Goal: Communication & Community: Ask a question

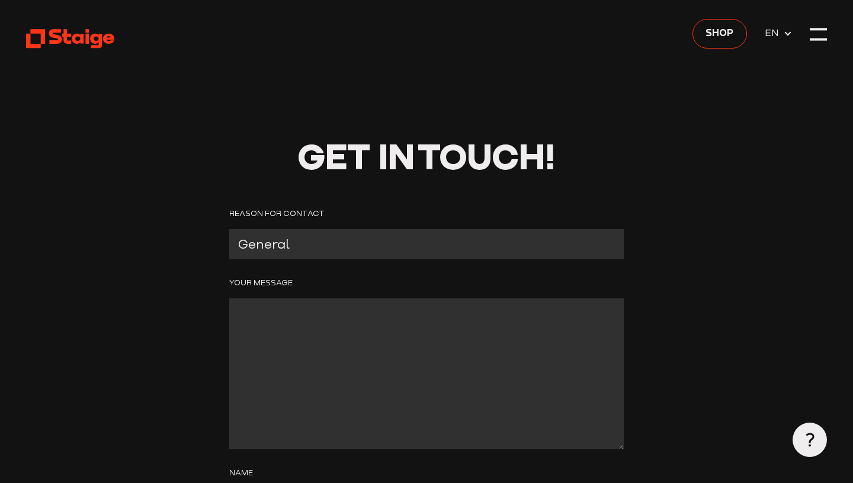
scroll to position [30, 0]
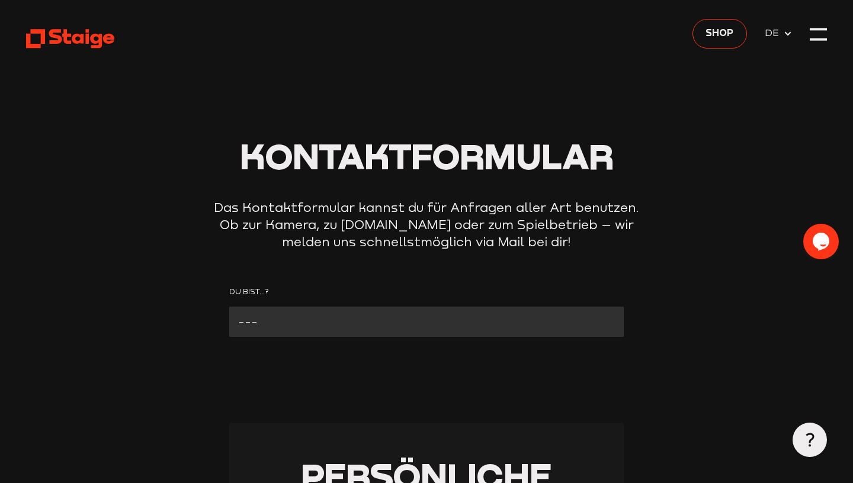
select select "Verein mit Kamera"
click option "Verein mit Kamera" at bounding box center [0, 0] width 0 height 0
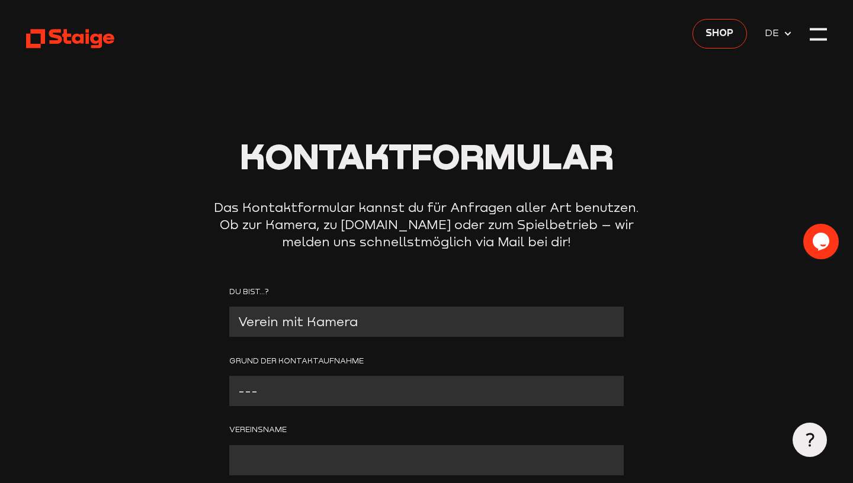
select select "Anderer Grund (bitte angeben)"
click option "Anderer Grund (bitte angeben)" at bounding box center [0, 0] width 0 height 0
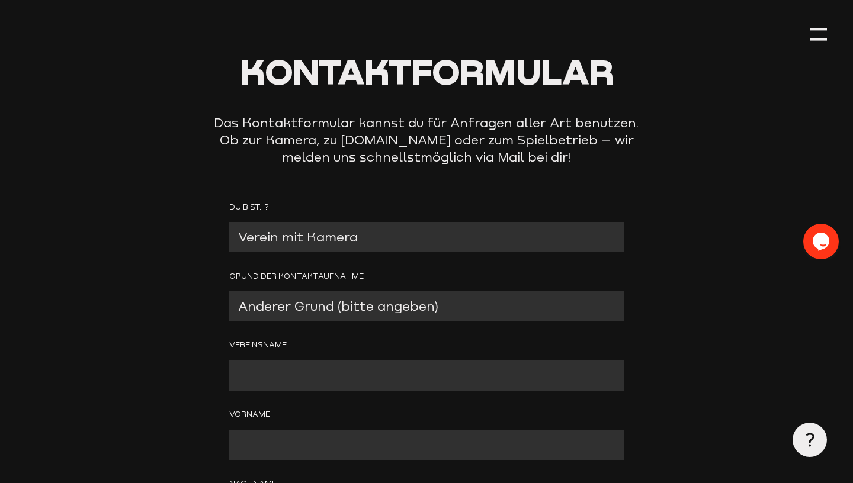
scroll to position [94, 0]
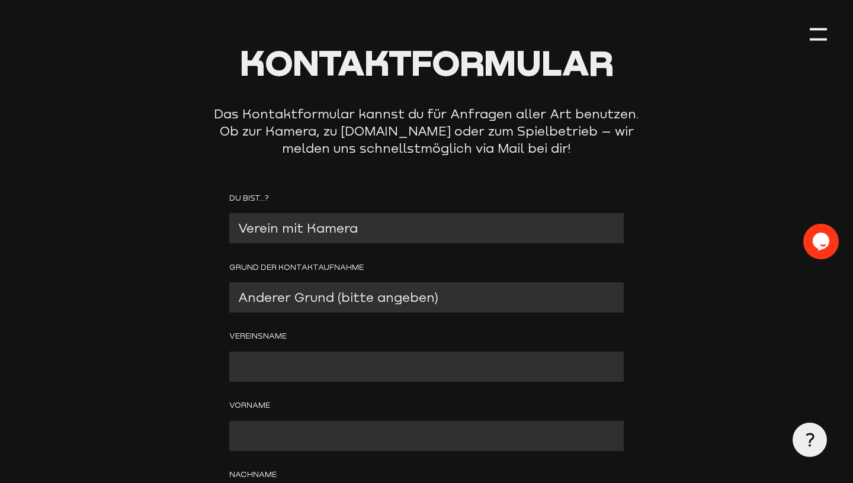
click at [340, 361] on input "Contact form" at bounding box center [426, 367] width 394 height 30
type input "Hörder SC"
click at [309, 435] on input "Contact form" at bounding box center [426, 436] width 394 height 30
type input "h"
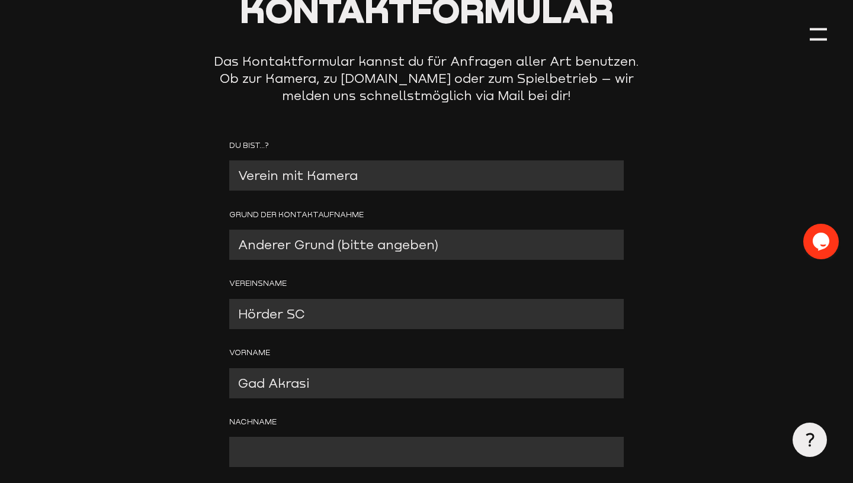
scroll to position [157, 0]
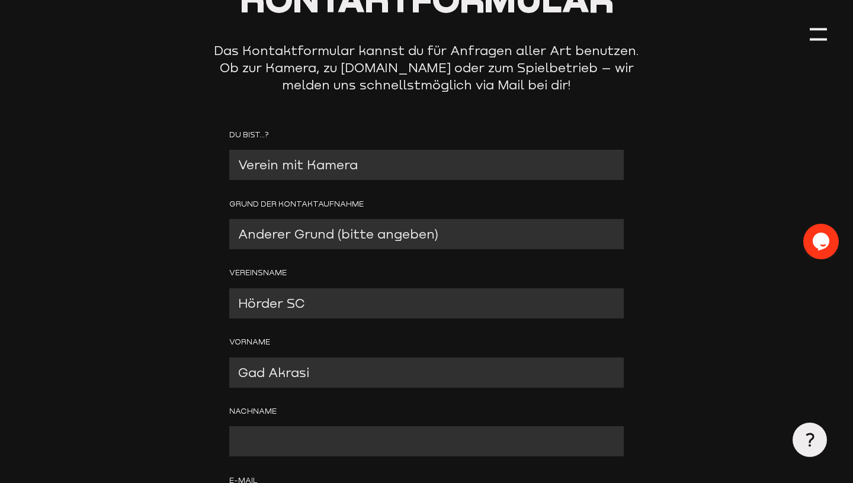
click at [310, 441] on input "Contact form" at bounding box center [426, 441] width 394 height 30
click at [327, 380] on input "Gad Akrasi" at bounding box center [426, 373] width 394 height 30
type input "Gad"
click at [306, 433] on input "Contact form" at bounding box center [426, 441] width 394 height 30
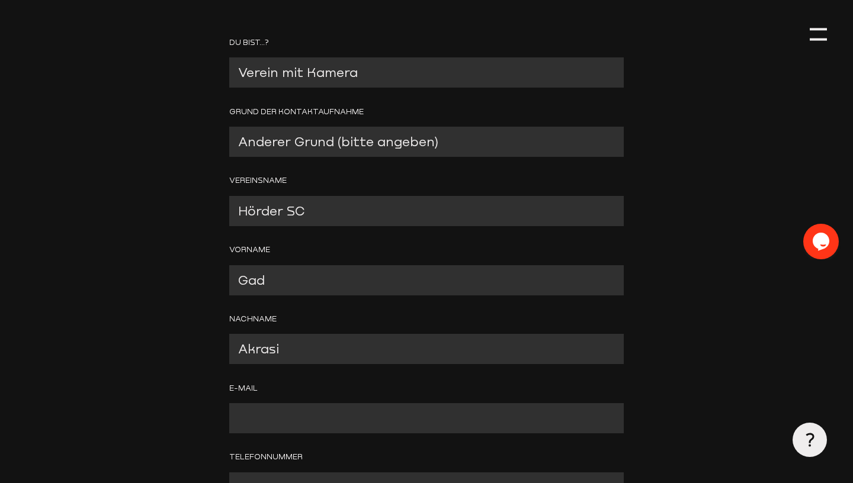
scroll to position [255, 0]
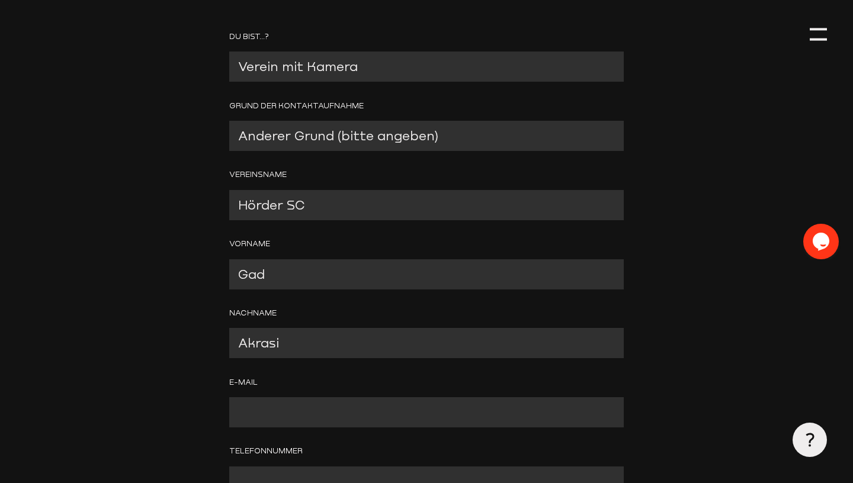
type input "Akrasi"
click at [322, 420] on input "Contact form" at bounding box center [426, 412] width 394 height 30
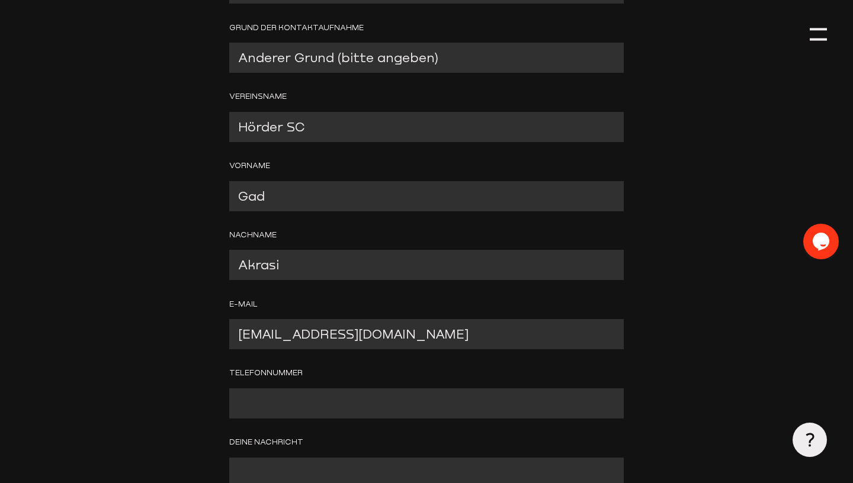
scroll to position [355, 0]
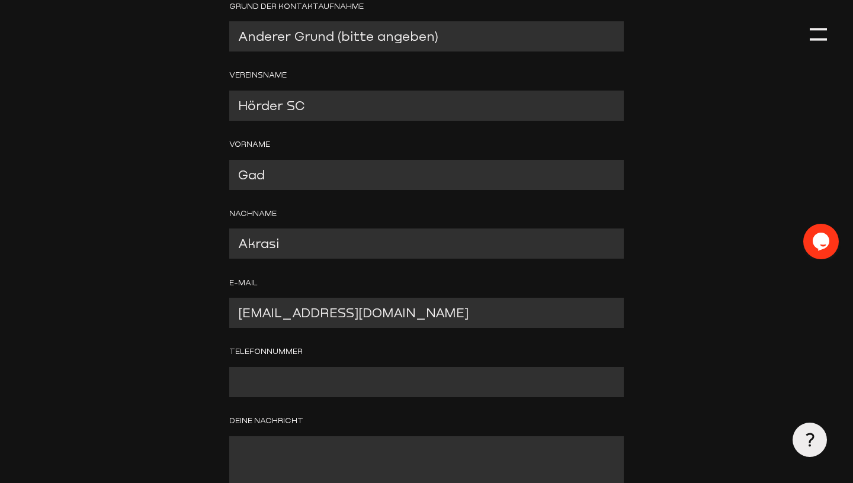
type input "[EMAIL_ADDRESS][DOMAIN_NAME]"
click at [311, 406] on div "Grund der Kontaktaufnahme --- Problem mit der Kamera Wir benötigen technischen …" at bounding box center [426, 327] width 394 height 654
click at [311, 392] on input "Contact form" at bounding box center [426, 382] width 394 height 30
type input "017662279612"
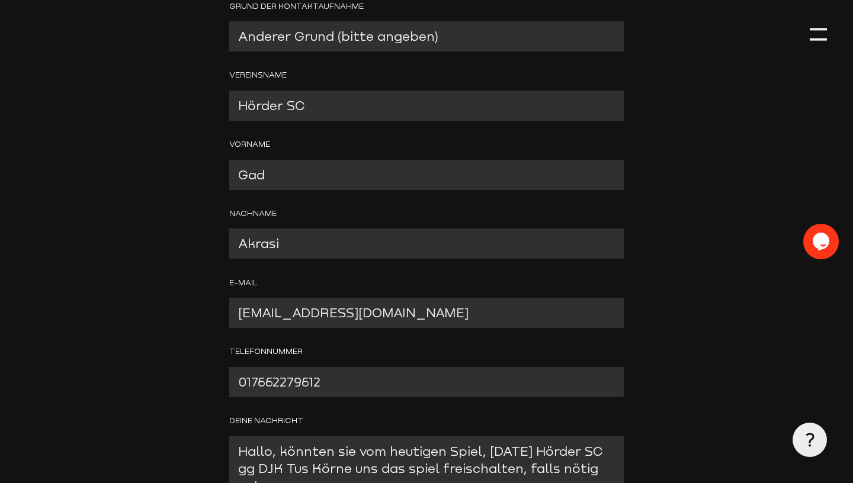
scroll to position [365, 0]
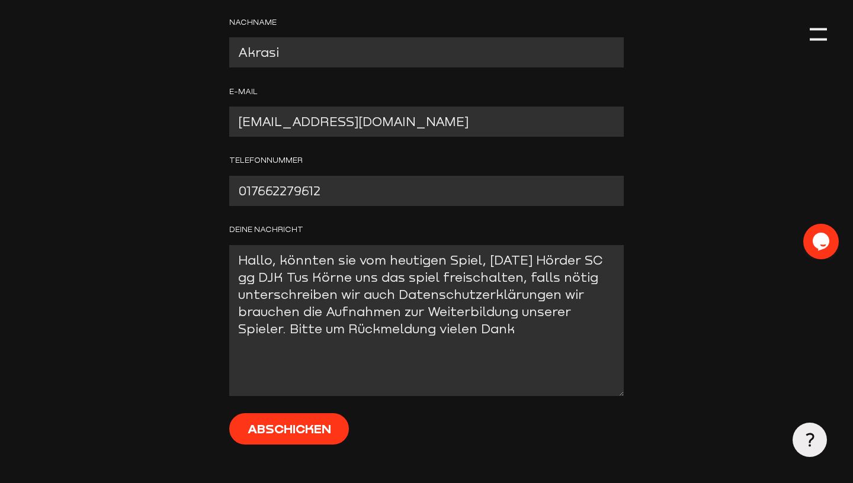
scroll to position [589, 0]
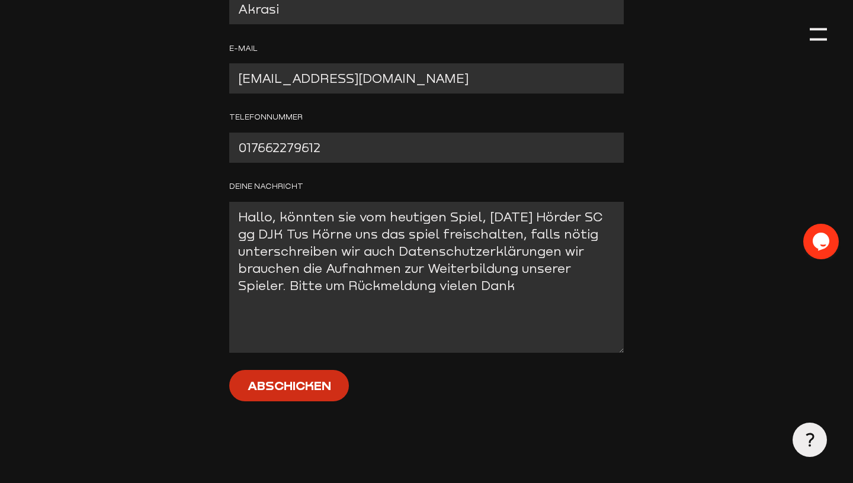
type textarea "Hallo, könnten sie vom heutigen Spiel, [DATE] Hörder SC gg DJK Tus Körne uns da…"
click at [336, 392] on input "Abschicken" at bounding box center [288, 385] width 119 height 31
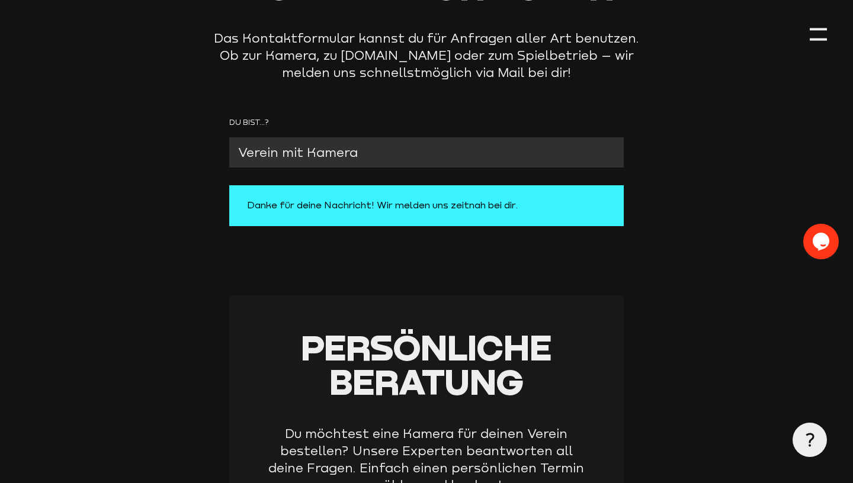
scroll to position [0, 0]
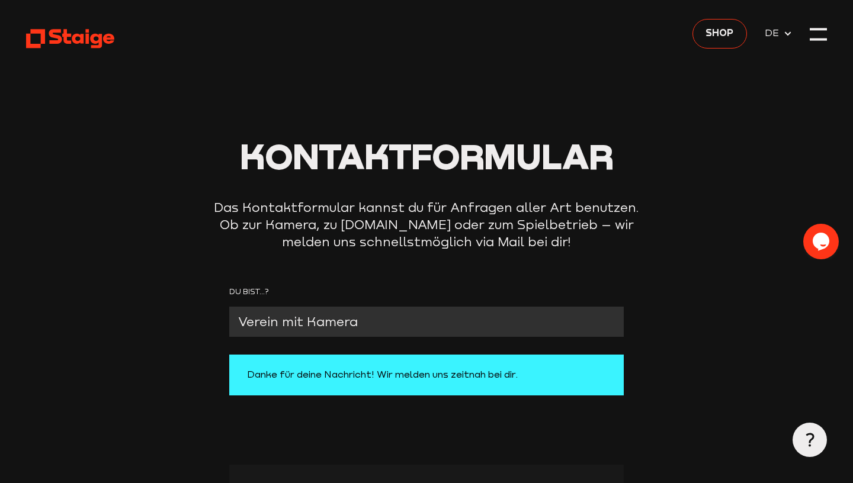
click at [98, 41] on icon at bounding box center [70, 38] width 88 height 21
